Goal: Task Accomplishment & Management: Use online tool/utility

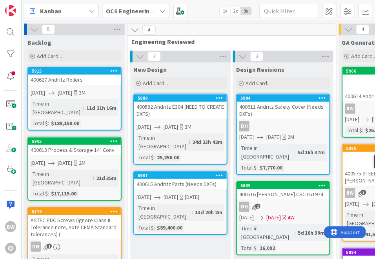
scroll to position [0, 161]
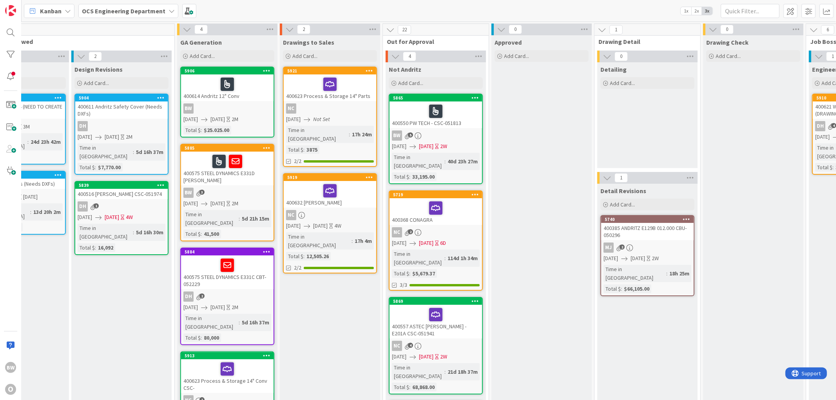
click at [241, 99] on div "400614 Andritz 12" Conv" at bounding box center [227, 87] width 93 height 27
click at [244, 96] on div "400614 Andritz 12" Conv" at bounding box center [227, 87] width 93 height 27
click at [244, 95] on div "400614 Andritz 12" Conv" at bounding box center [227, 87] width 93 height 27
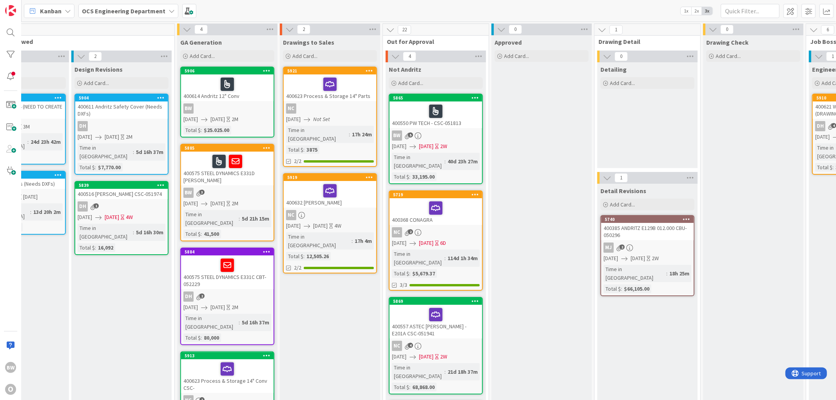
click at [245, 93] on div "400614 Andritz 12" Conv" at bounding box center [227, 87] width 93 height 27
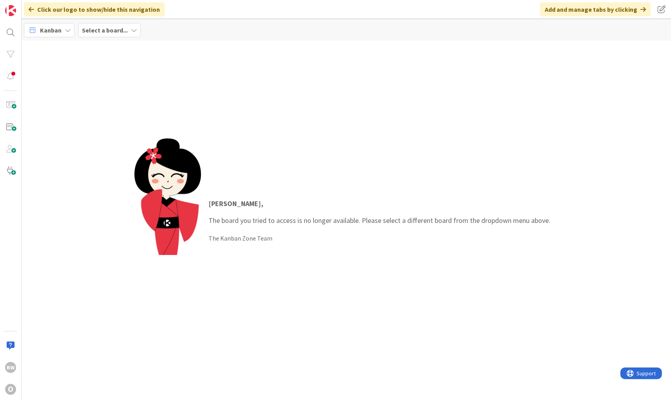
click at [112, 30] on b "Select a board..." at bounding box center [105, 30] width 46 height 8
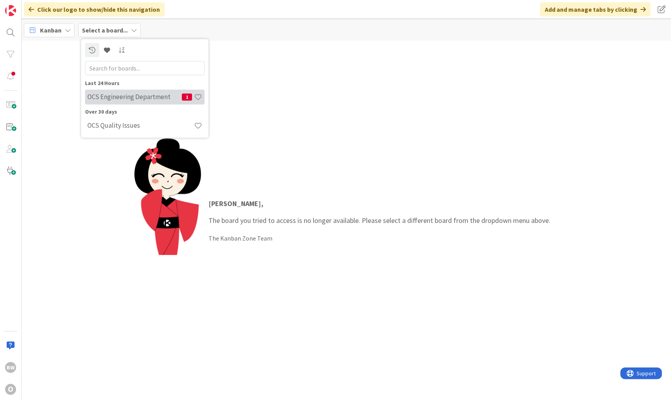
click at [132, 99] on h4 "OCS Engineering Department" at bounding box center [134, 97] width 94 height 8
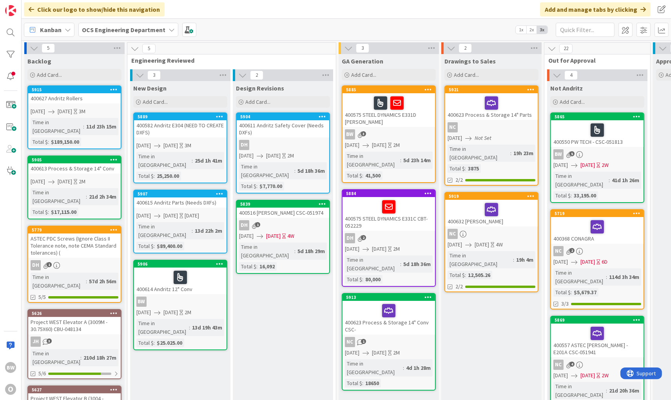
click at [203, 269] on div at bounding box center [180, 277] width 88 height 16
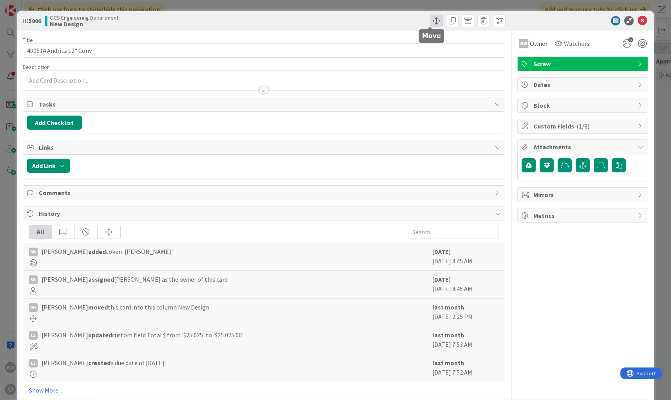
click at [432, 18] on span at bounding box center [436, 21] width 13 height 13
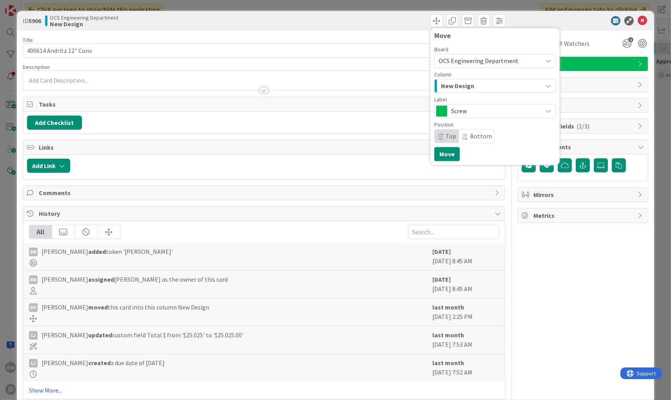
click at [461, 87] on span "New Design" at bounding box center [457, 86] width 33 height 10
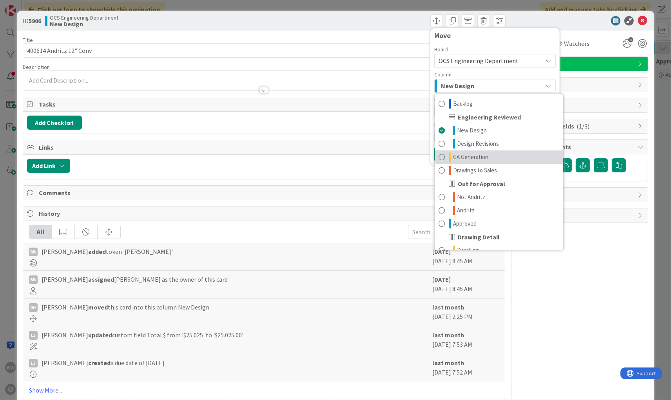
click at [469, 154] on span "GA Generation" at bounding box center [470, 156] width 35 height 9
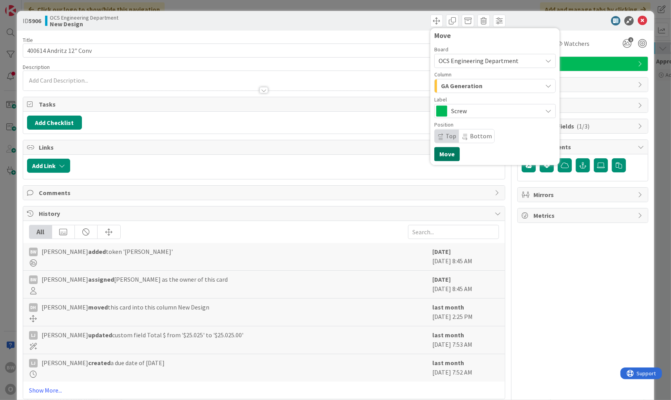
click at [446, 155] on button "Move" at bounding box center [446, 154] width 25 height 14
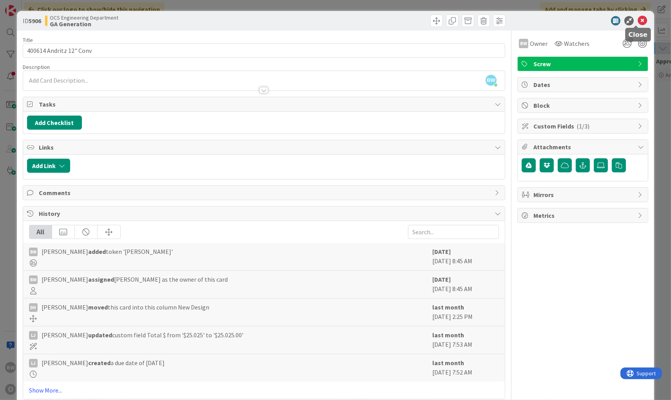
click at [638, 20] on icon at bounding box center [642, 20] width 9 height 9
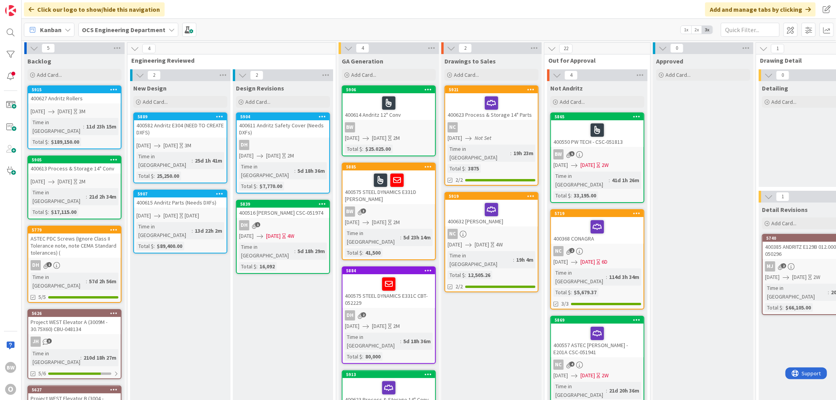
click at [395, 122] on div "BW" at bounding box center [389, 127] width 93 height 10
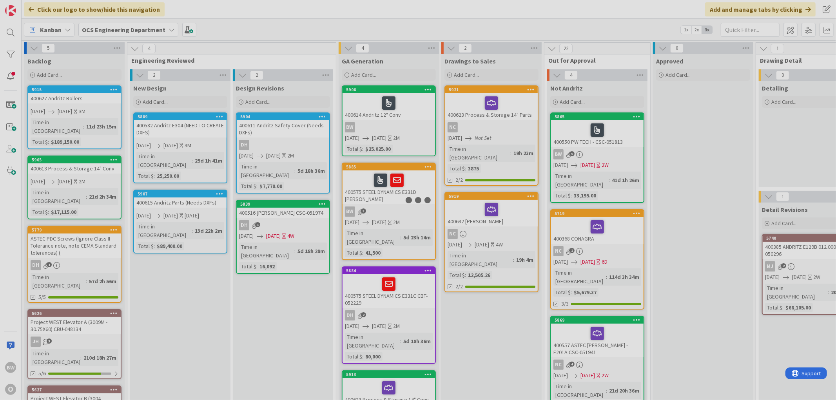
click at [395, 122] on div at bounding box center [418, 200] width 836 height 400
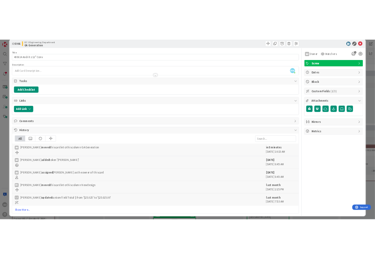
scroll to position [17, 0]
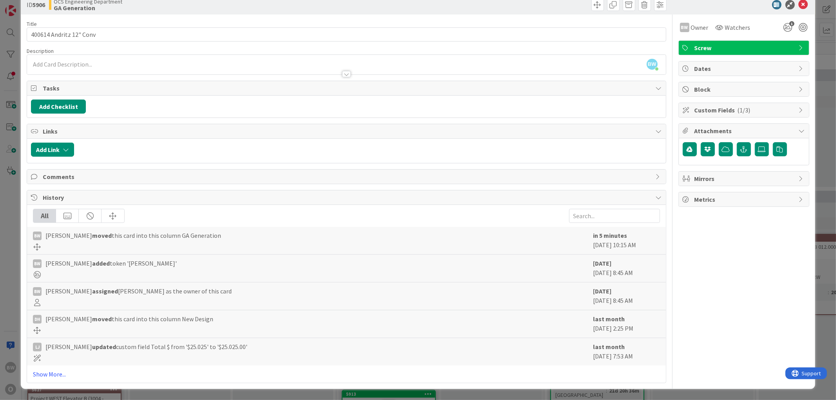
click at [671, 130] on span "Attachments" at bounding box center [745, 130] width 100 height 9
click at [671, 130] on icon at bounding box center [802, 131] width 6 height 6
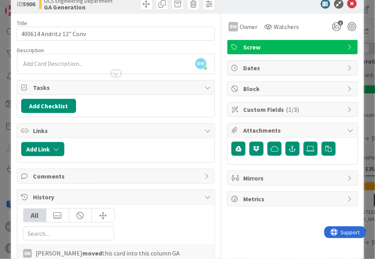
scroll to position [0, 0]
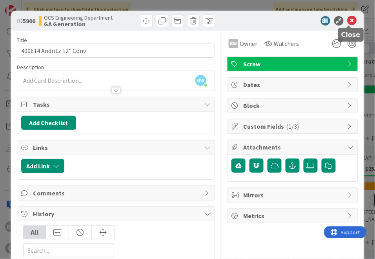
click at [347, 20] on icon at bounding box center [351, 20] width 9 height 9
